Goal: Task Accomplishment & Management: Manage account settings

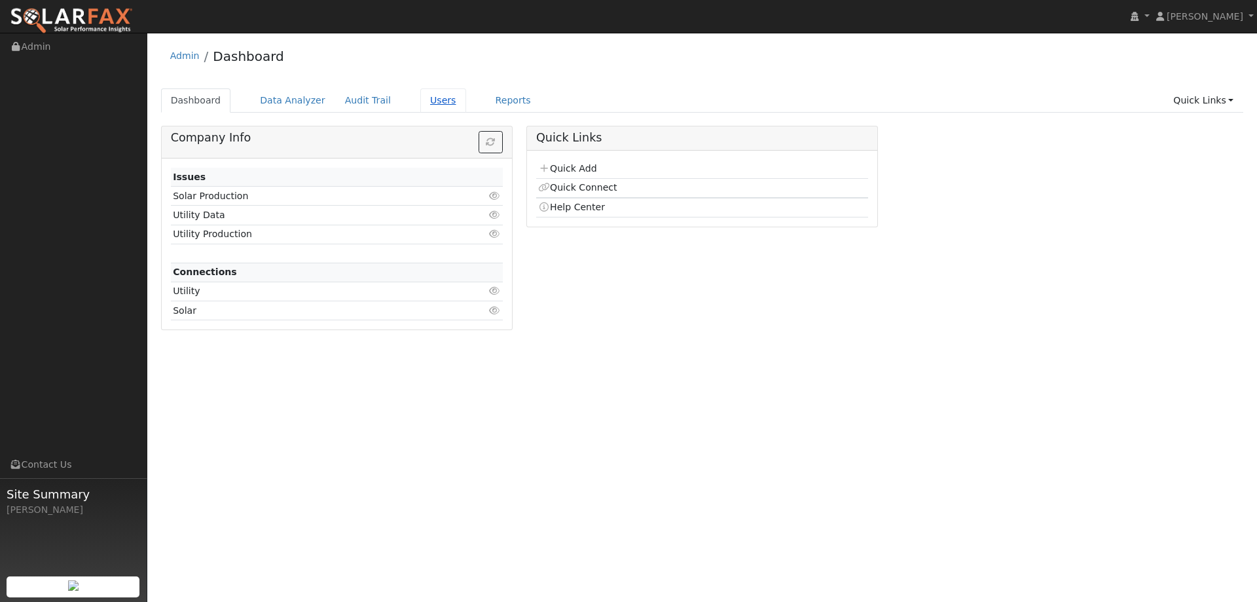
click at [420, 96] on link "Users" at bounding box center [443, 100] width 46 height 24
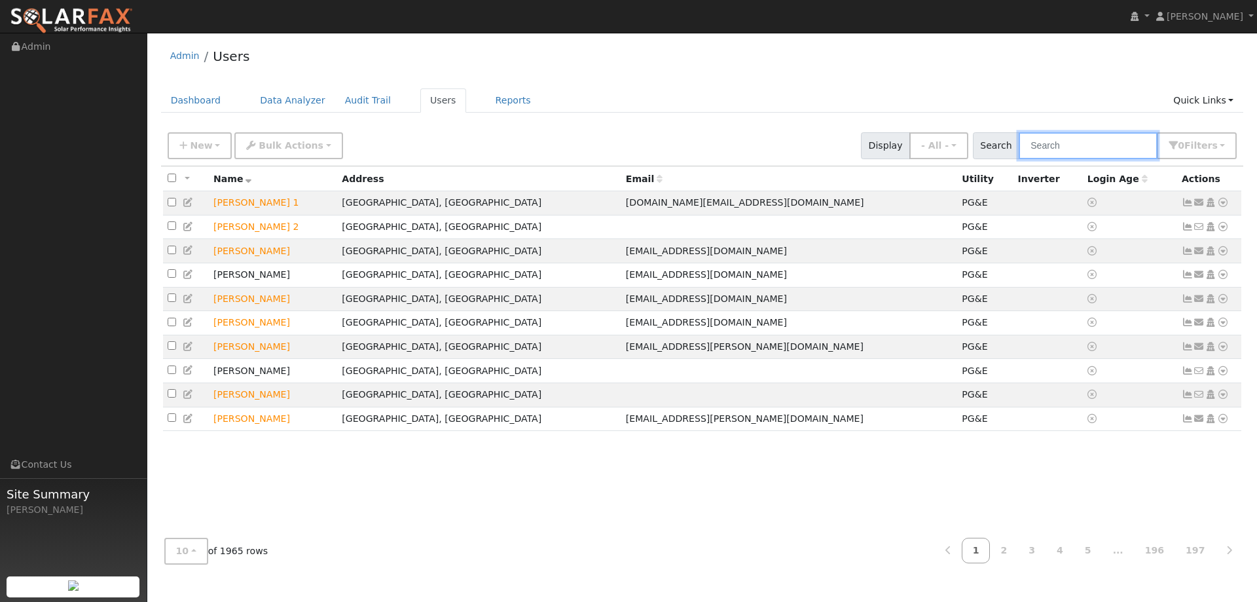
click at [1086, 143] on input "text" at bounding box center [1088, 145] width 139 height 27
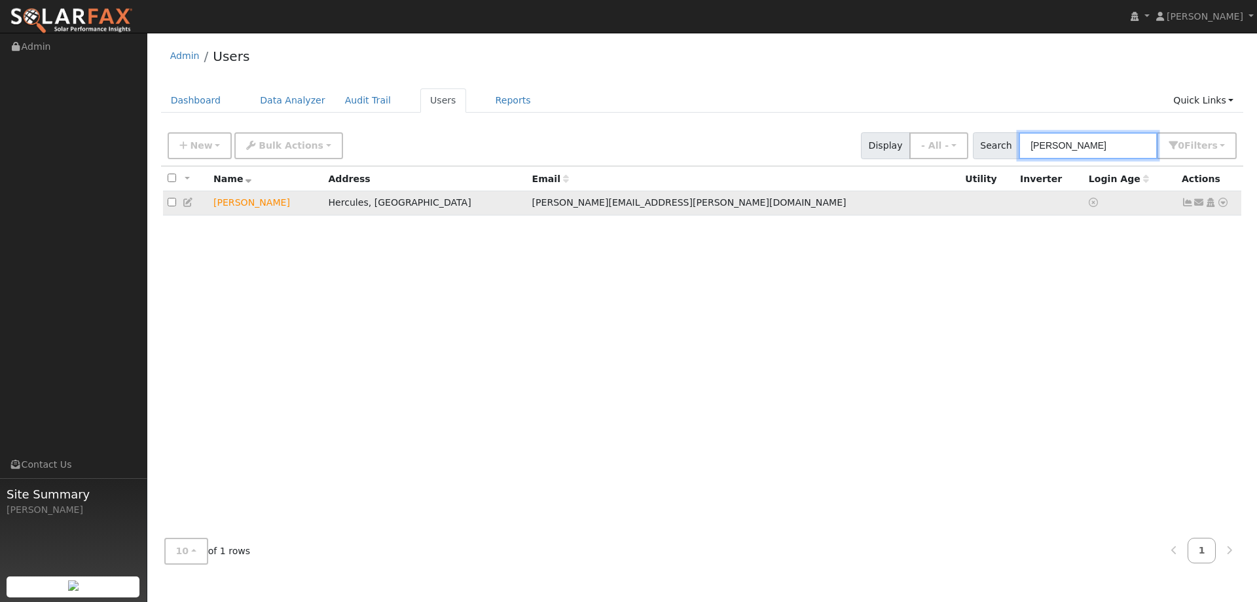
type input "Laput"
click at [1227, 203] on icon at bounding box center [1223, 202] width 12 height 9
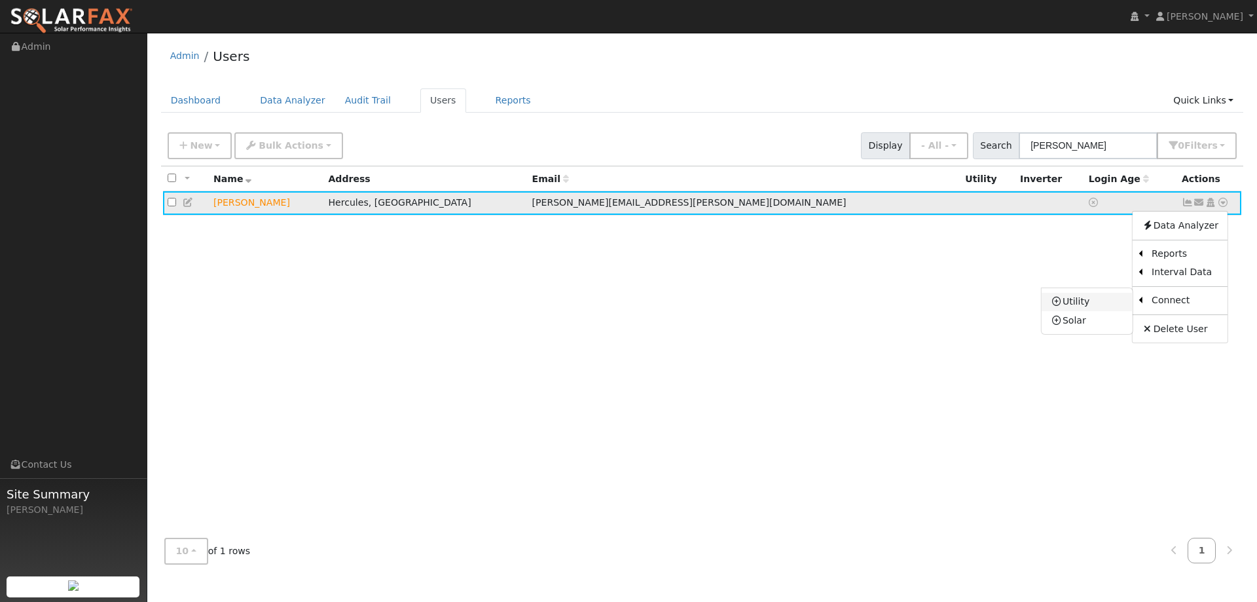
click at [1079, 308] on link "Utility" at bounding box center [1087, 302] width 91 height 18
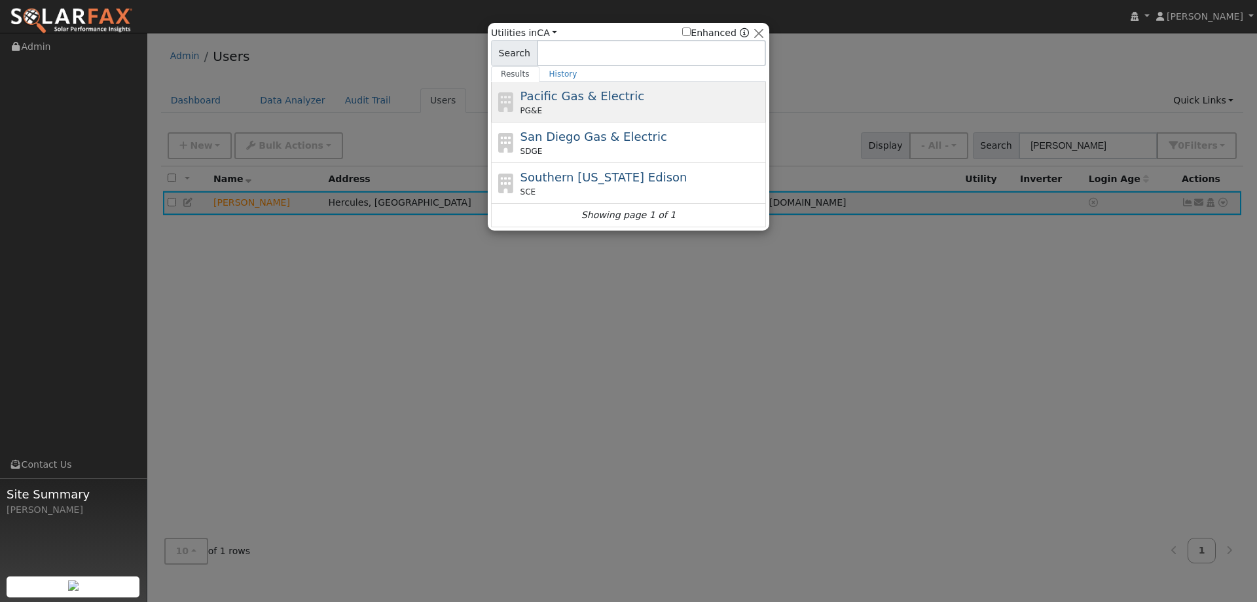
click at [608, 86] on div "Pacific Gas & Electric PG&E" at bounding box center [628, 102] width 275 height 41
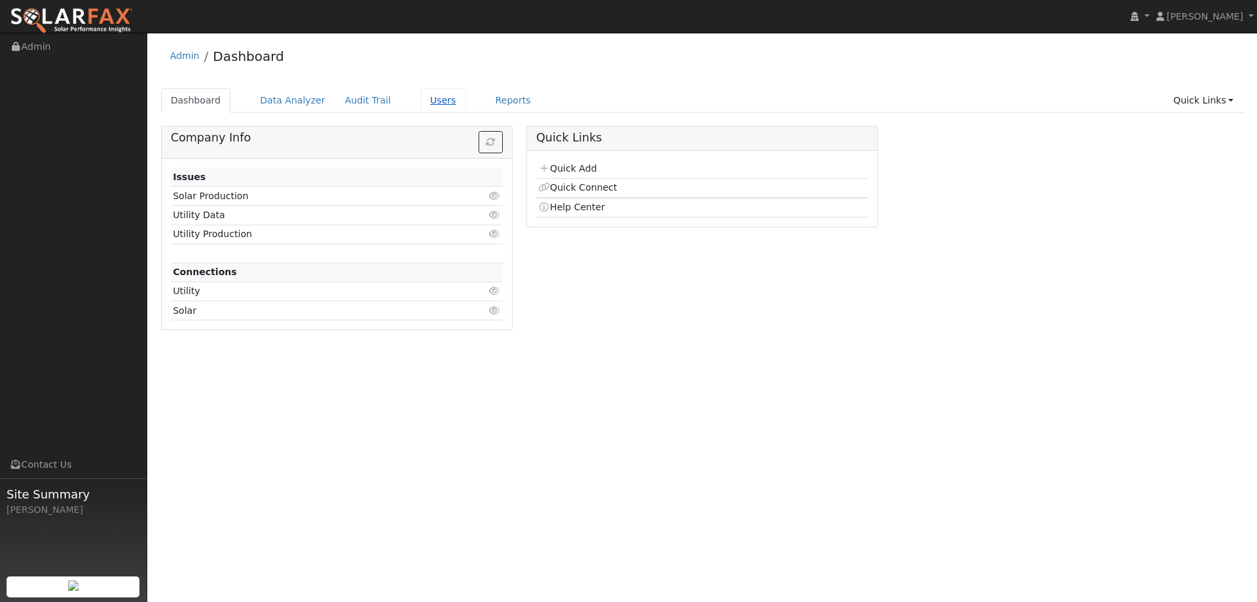
click at [435, 101] on link "Users" at bounding box center [443, 100] width 46 height 24
